Goal: Task Accomplishment & Management: Use online tool/utility

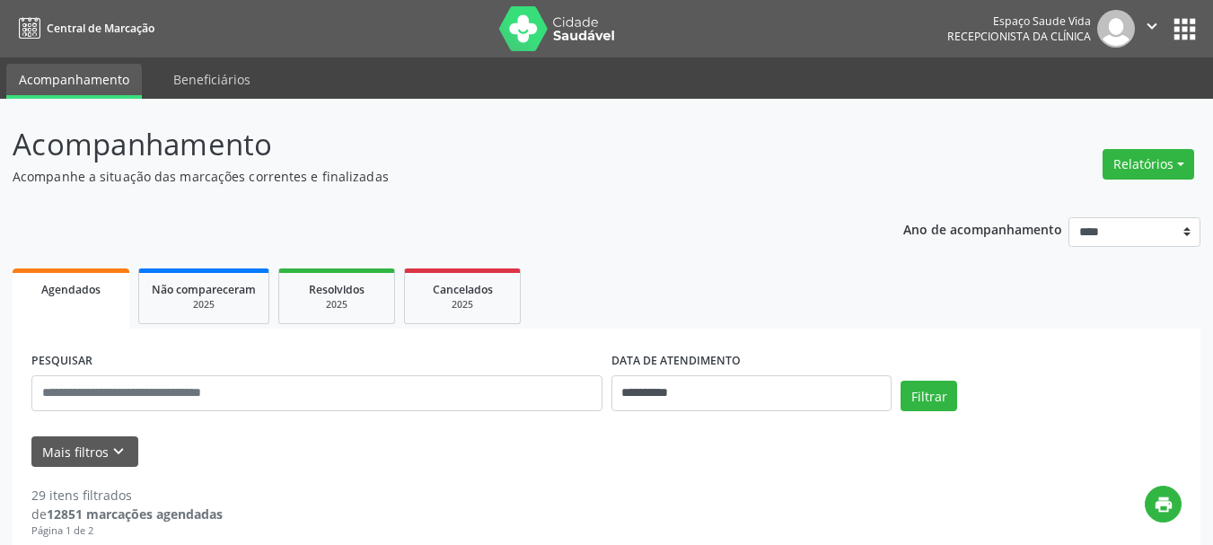
click at [1131, 164] on button "Relatórios" at bounding box center [1149, 164] width 92 height 31
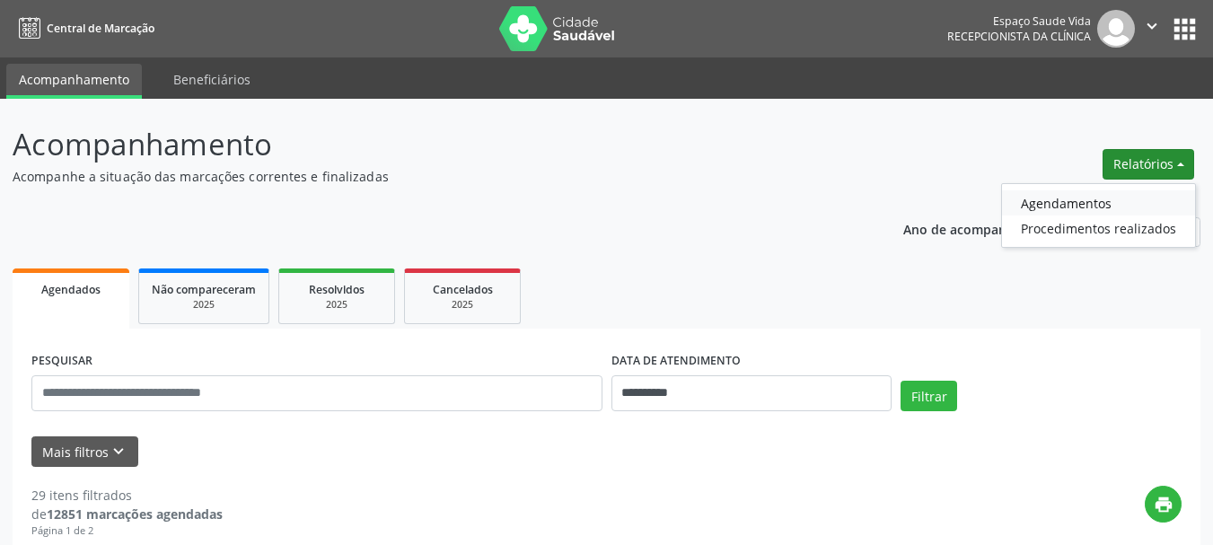
click at [1065, 198] on link "Agendamentos" at bounding box center [1098, 202] width 193 height 25
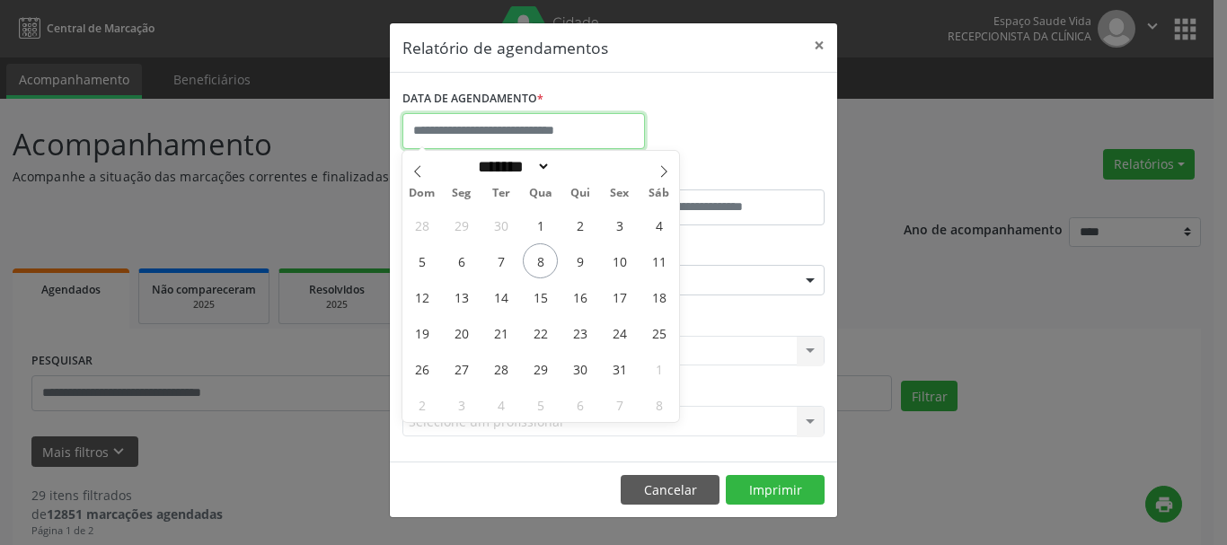
click at [466, 124] on input "text" at bounding box center [523, 131] width 243 height 36
click at [579, 256] on span "9" at bounding box center [579, 260] width 35 height 35
type input "**********"
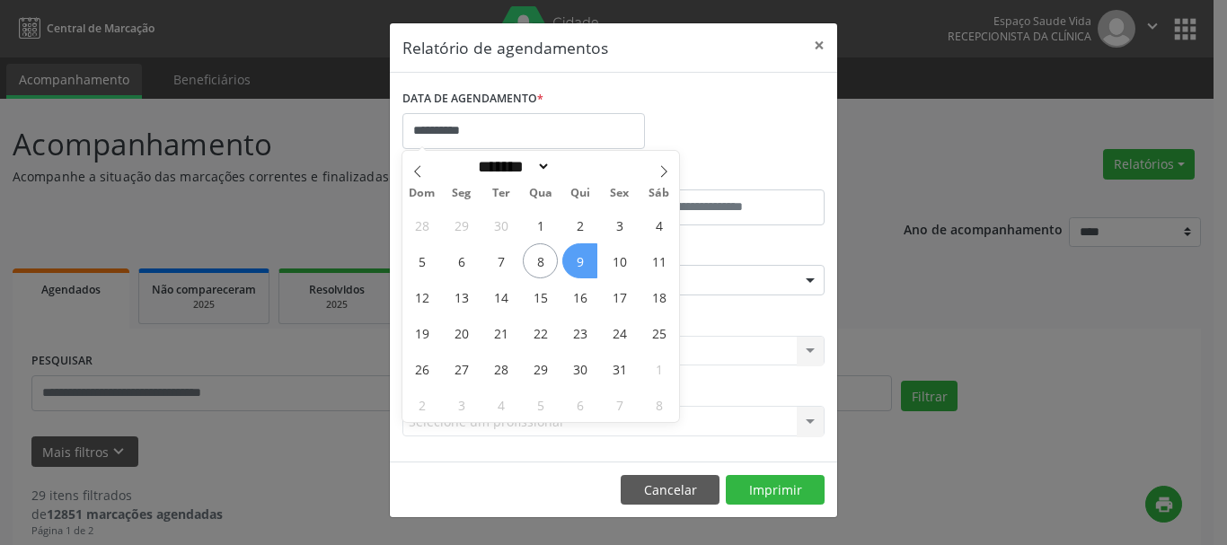
click at [579, 256] on span "9" at bounding box center [579, 260] width 35 height 35
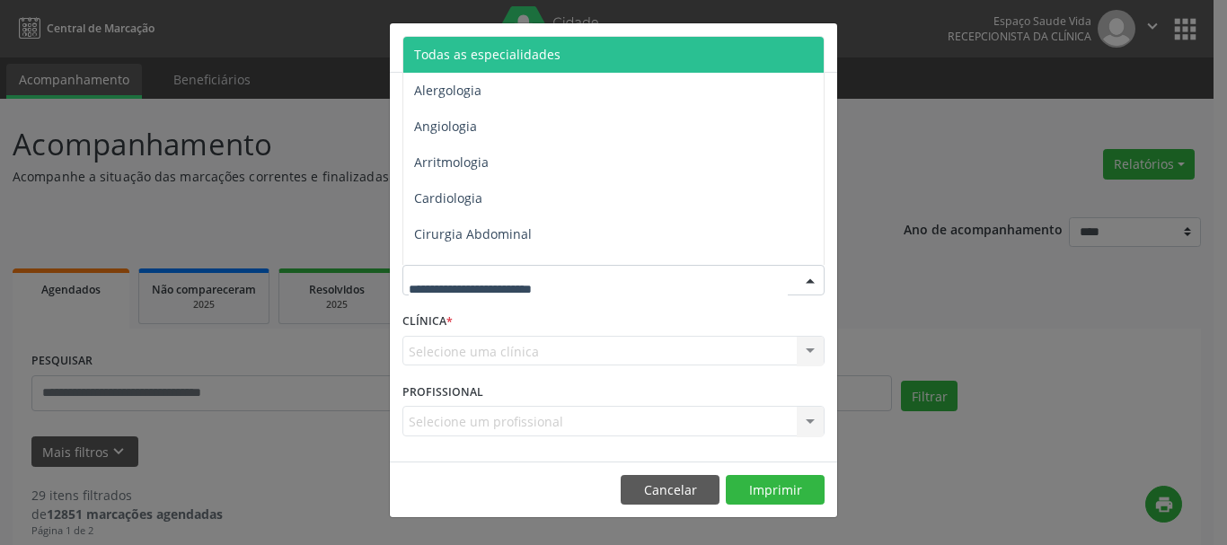
click at [498, 56] on span "Todas as especialidades" at bounding box center [487, 54] width 146 height 17
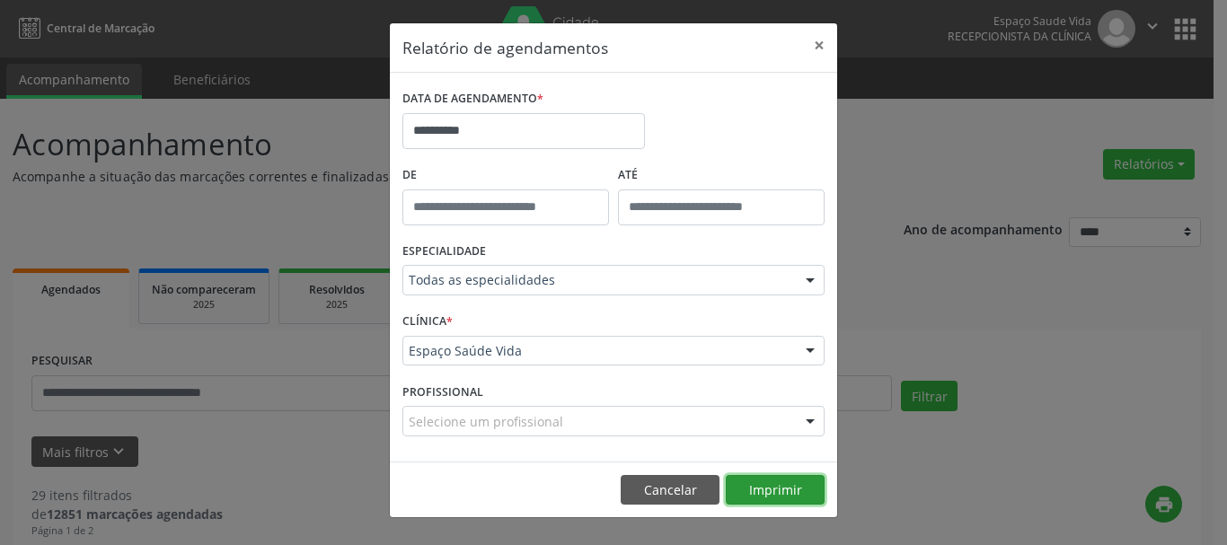
click at [787, 489] on button "Imprimir" at bounding box center [775, 490] width 99 height 31
click at [659, 484] on button "Cancelar" at bounding box center [670, 490] width 99 height 31
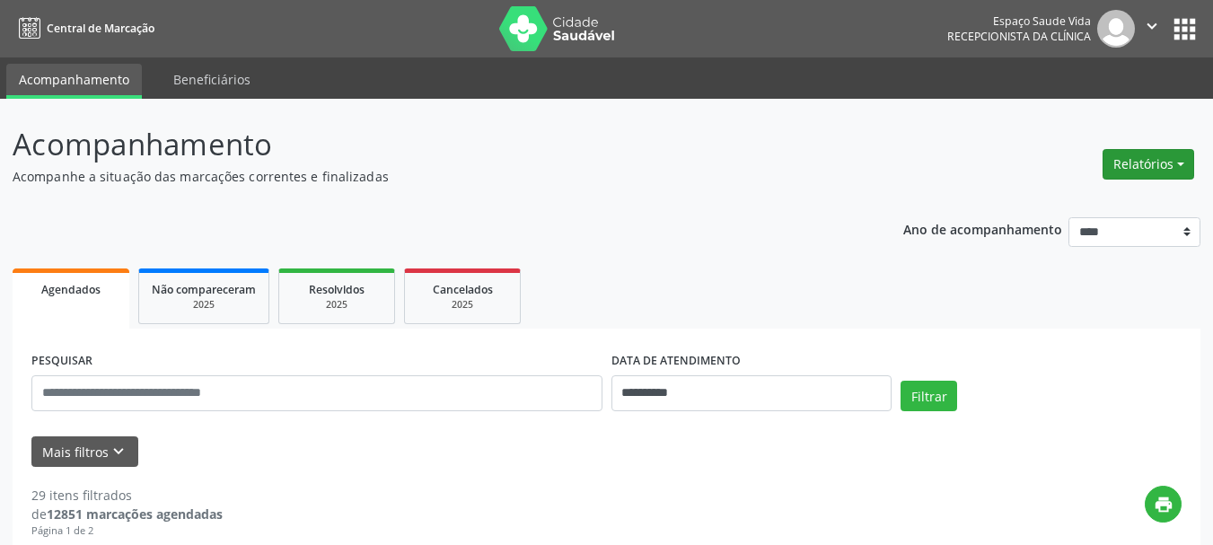
click at [1131, 171] on button "Relatórios" at bounding box center [1149, 164] width 92 height 31
click at [1088, 196] on link "Agendamentos" at bounding box center [1098, 202] width 193 height 25
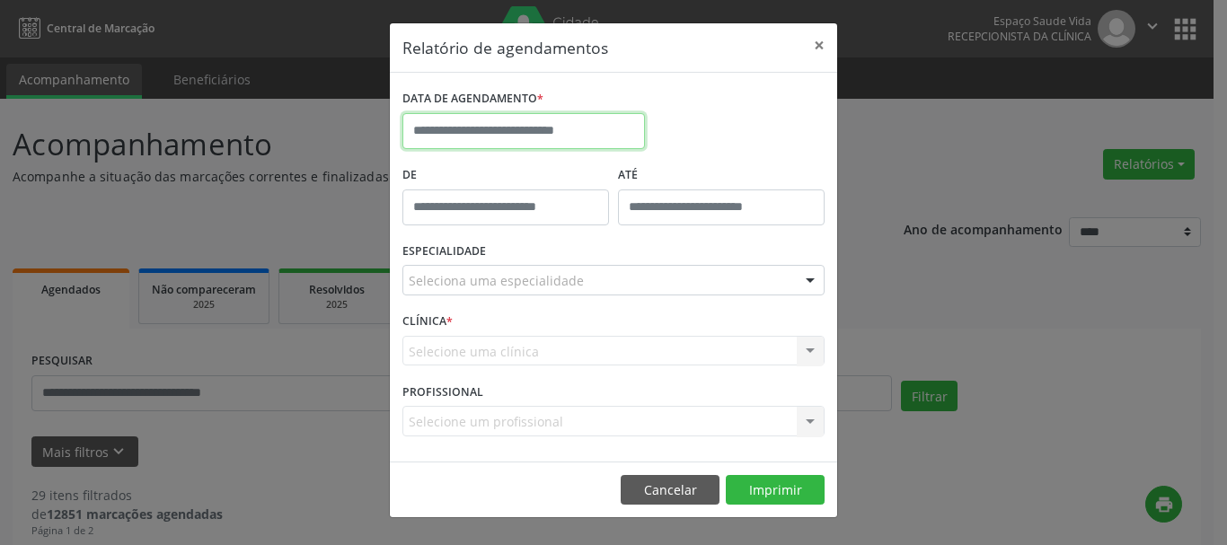
click at [463, 126] on input "text" at bounding box center [523, 131] width 243 height 36
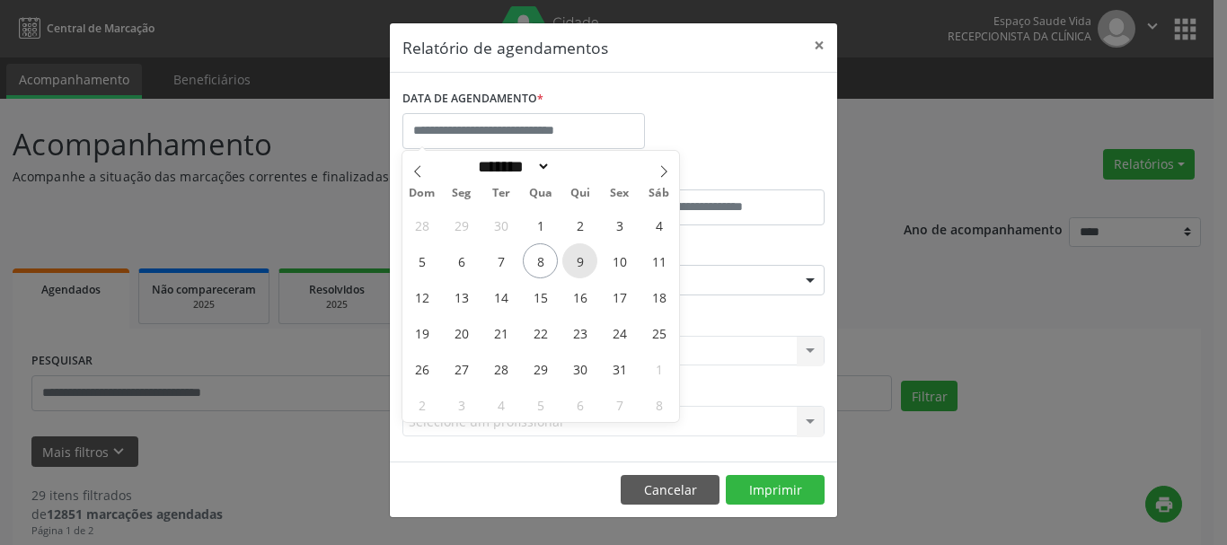
click at [578, 262] on span "9" at bounding box center [579, 260] width 35 height 35
type input "**********"
click at [578, 262] on span "9" at bounding box center [579, 260] width 35 height 35
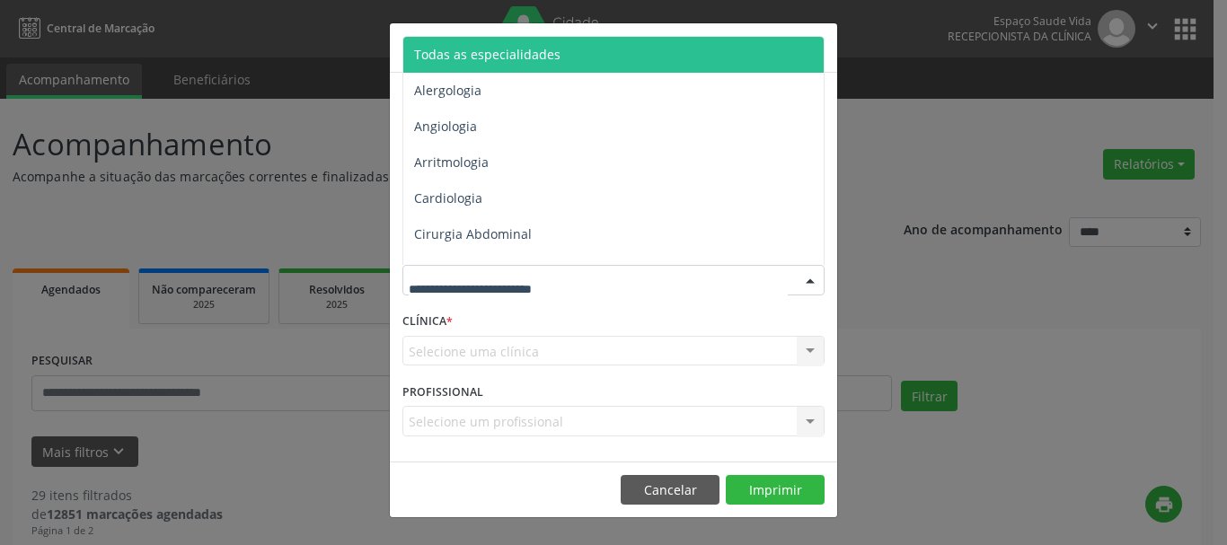
click at [483, 51] on span "Todas as especialidades" at bounding box center [487, 54] width 146 height 17
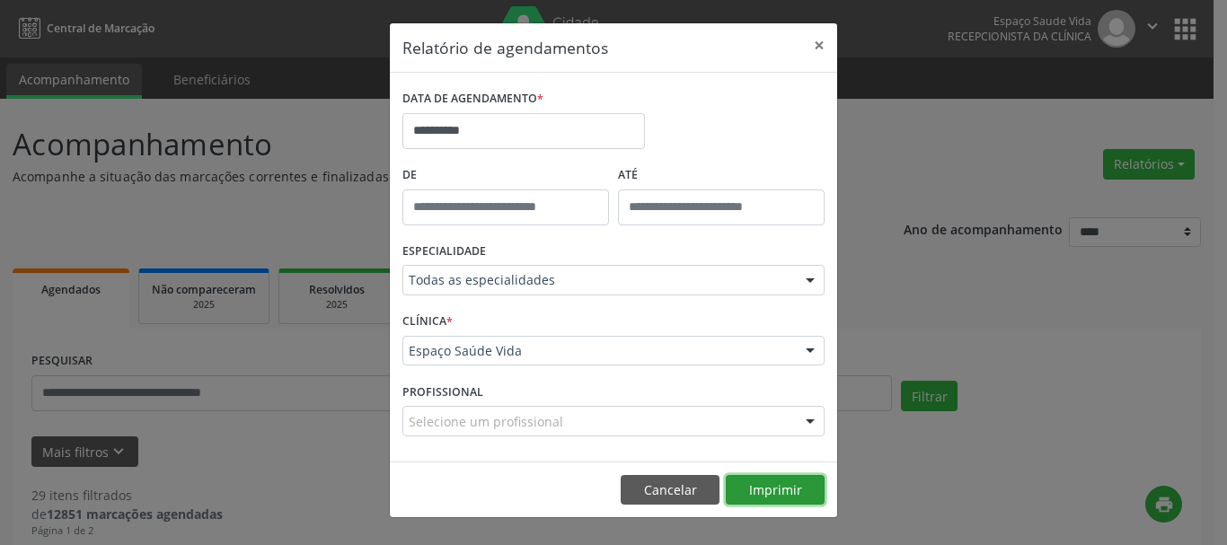
click at [773, 491] on button "Imprimir" at bounding box center [775, 490] width 99 height 31
